Goal: Navigation & Orientation: Find specific page/section

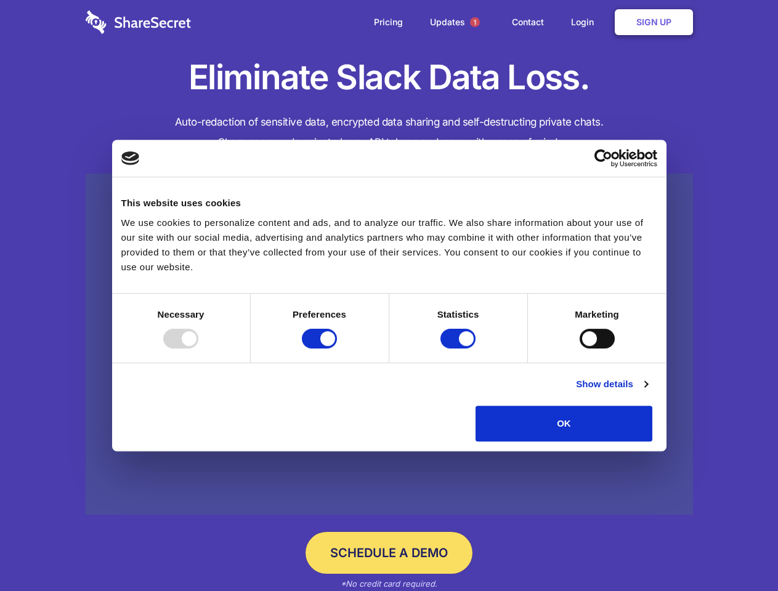
click at [198, 349] on div at bounding box center [180, 339] width 35 height 20
click at [337, 349] on input "Preferences" at bounding box center [319, 339] width 35 height 20
checkbox input "false"
click at [459, 349] on input "Statistics" at bounding box center [457, 339] width 35 height 20
checkbox input "false"
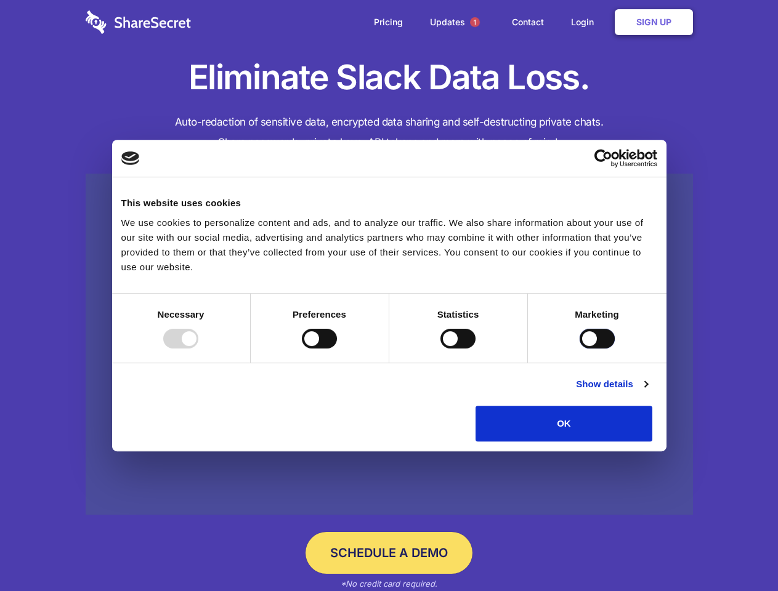
click at [580, 349] on input "Marketing" at bounding box center [597, 339] width 35 height 20
checkbox input "true"
click at [647, 392] on link "Show details" at bounding box center [611, 384] width 71 height 15
click at [0, 0] on li "Necessary 7 Necessary cookies help make a website usable by enabling basic func…" at bounding box center [0, 0] width 0 height 0
click at [474, 22] on span "1" at bounding box center [475, 22] width 10 height 10
